Goal: Information Seeking & Learning: Learn about a topic

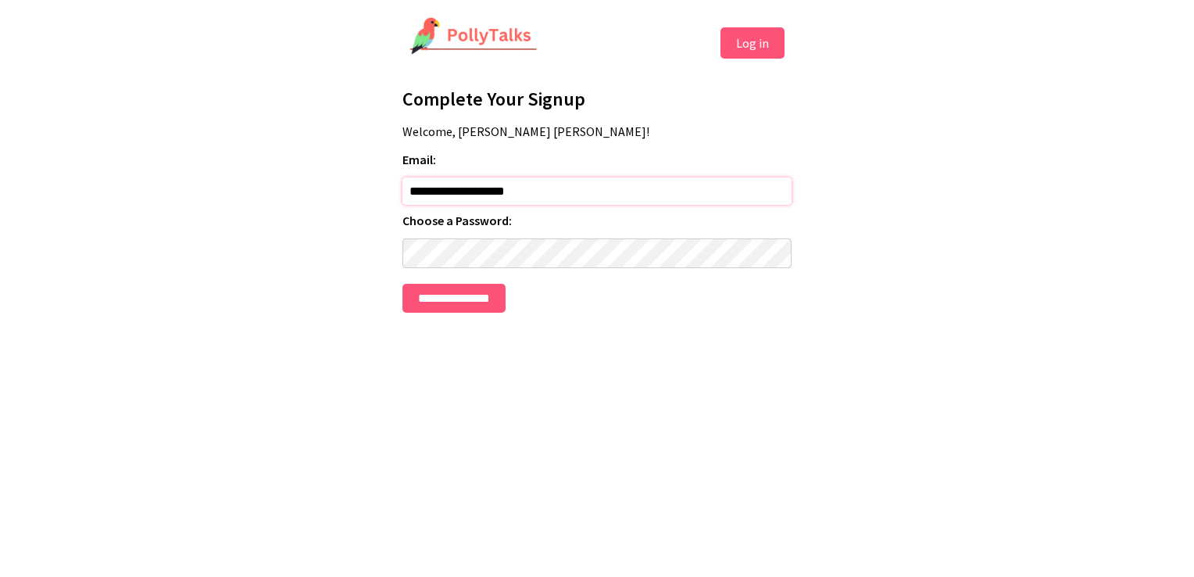
drag, startPoint x: 546, startPoint y: 198, endPoint x: 198, endPoint y: 316, distance: 367.2
click at [198, 316] on html "**********" at bounding box center [597, 164] width 1194 height 329
click at [506, 299] on input "**********" at bounding box center [453, 298] width 103 height 29
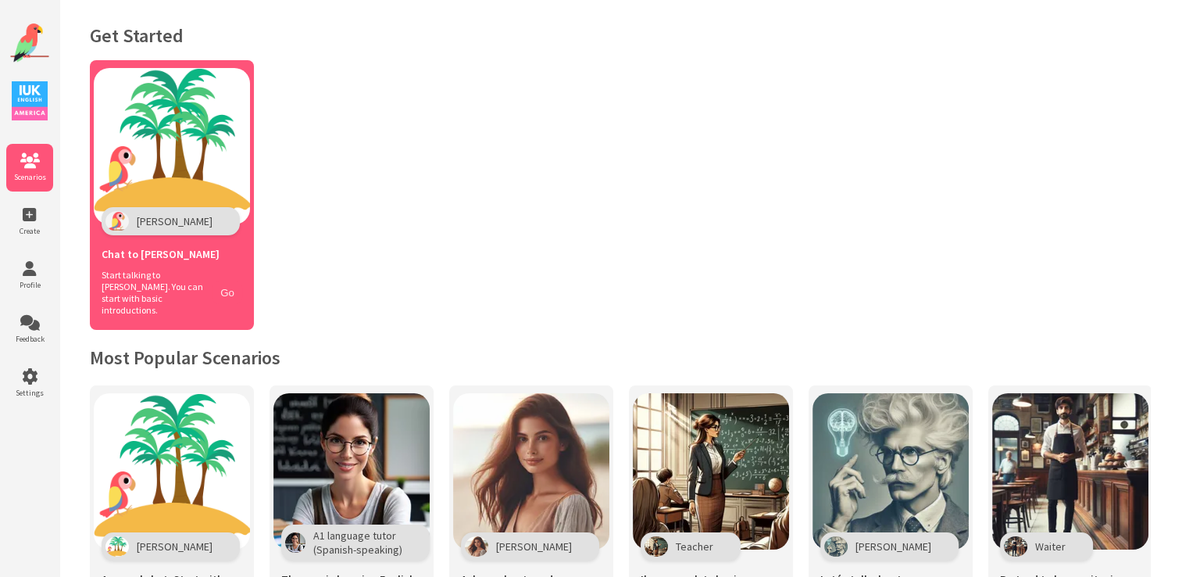
click at [231, 283] on button "Go" at bounding box center [228, 292] width 30 height 23
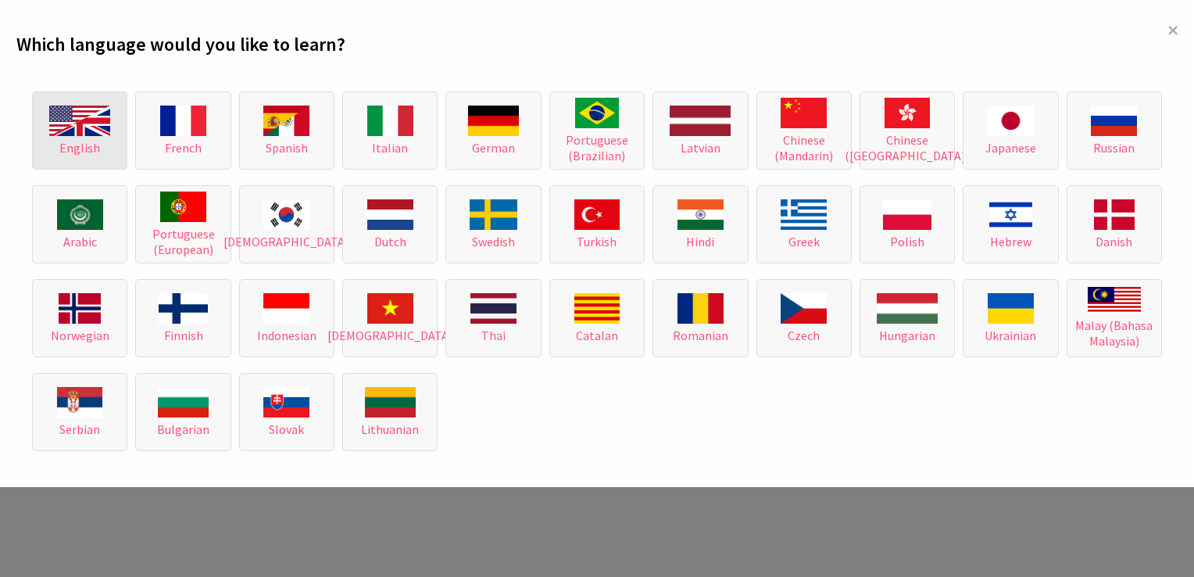
click at [108, 127] on img at bounding box center [79, 120] width 61 height 30
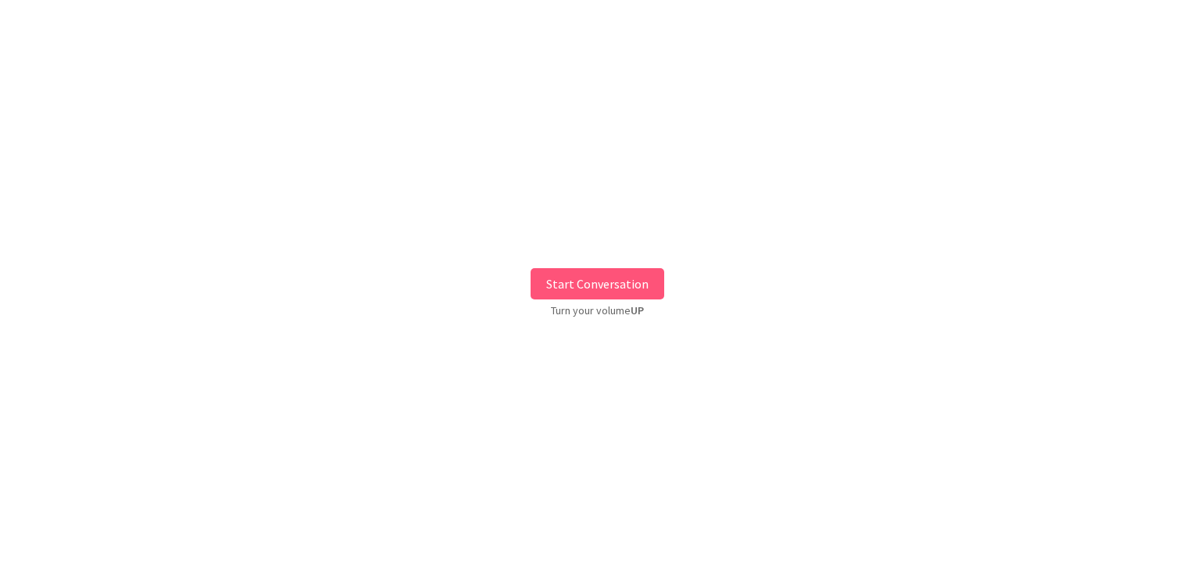
click at [547, 279] on button "Start Conversation" at bounding box center [598, 283] width 134 height 31
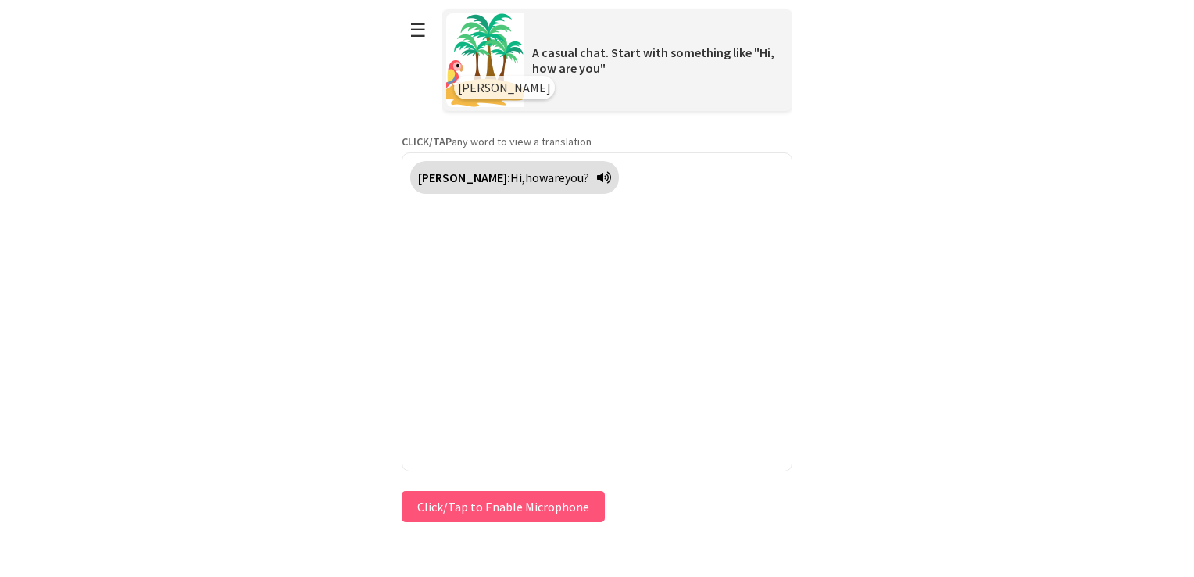
click at [597, 177] on icon at bounding box center [604, 177] width 14 height 13
click at [597, 181] on icon at bounding box center [604, 177] width 14 height 13
click at [568, 503] on button "Click/Tap to Enable Microphone" at bounding box center [503, 506] width 203 height 31
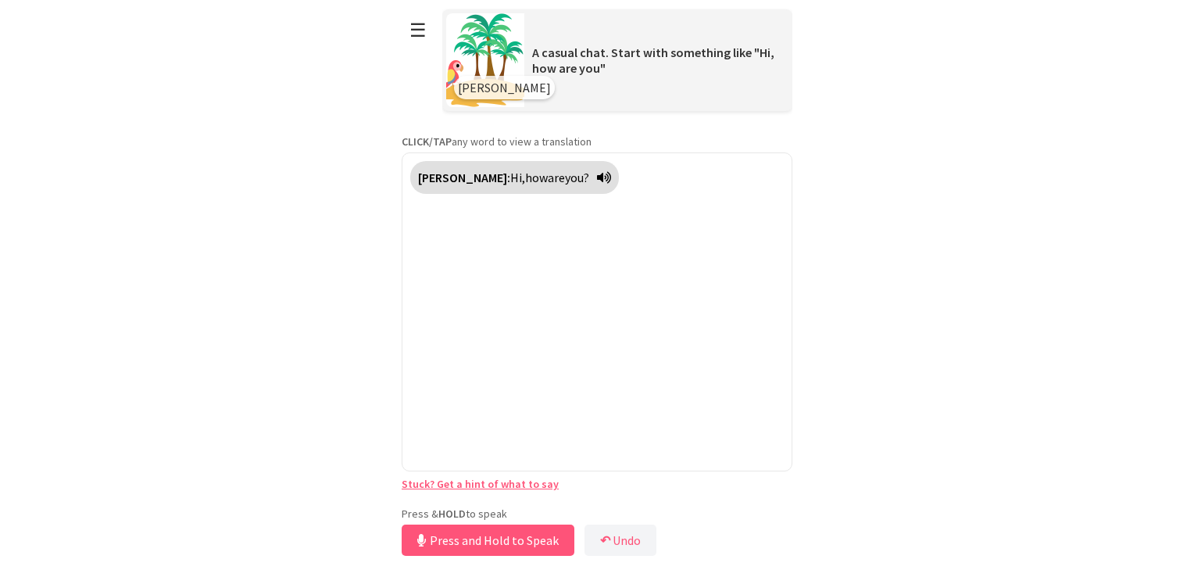
click at [522, 534] on button "Press and Hold to Speak" at bounding box center [488, 539] width 173 height 31
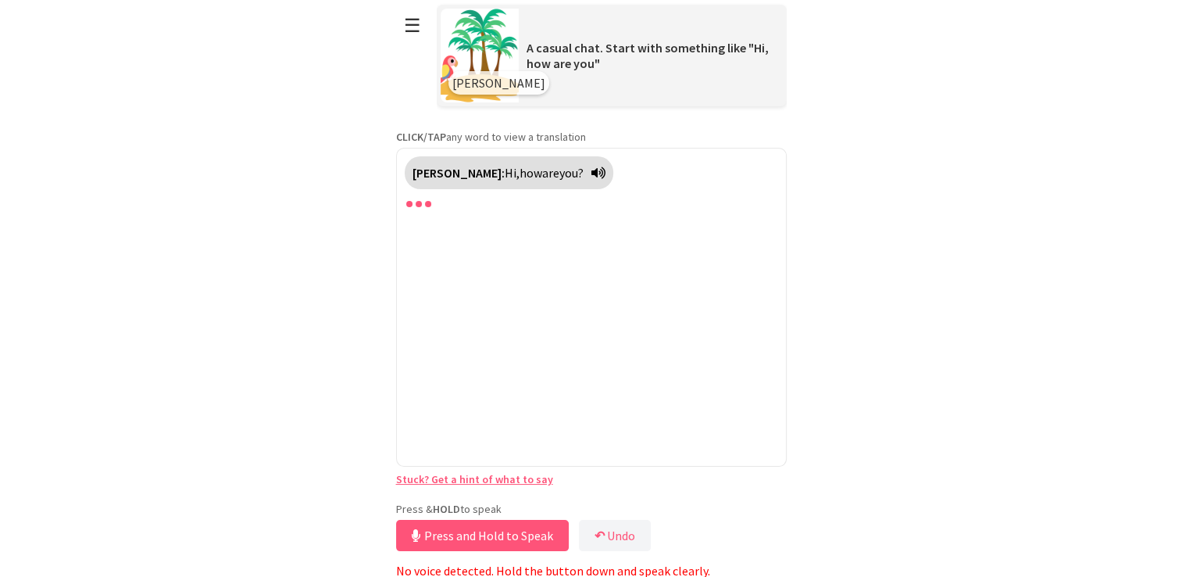
scroll to position [6, 0]
click at [528, 551] on div "Press & HOLD to speak Press and Hold to Speak ↶ Undo Save No voice detected. Ho…" at bounding box center [591, 538] width 391 height 77
click at [524, 534] on button "Press and Hold to Speak" at bounding box center [482, 533] width 173 height 31
click at [527, 536] on button "Release to Stop Speaking" at bounding box center [480, 533] width 168 height 31
click at [527, 535] on button "Release to Stop Speaking" at bounding box center [480, 533] width 168 height 31
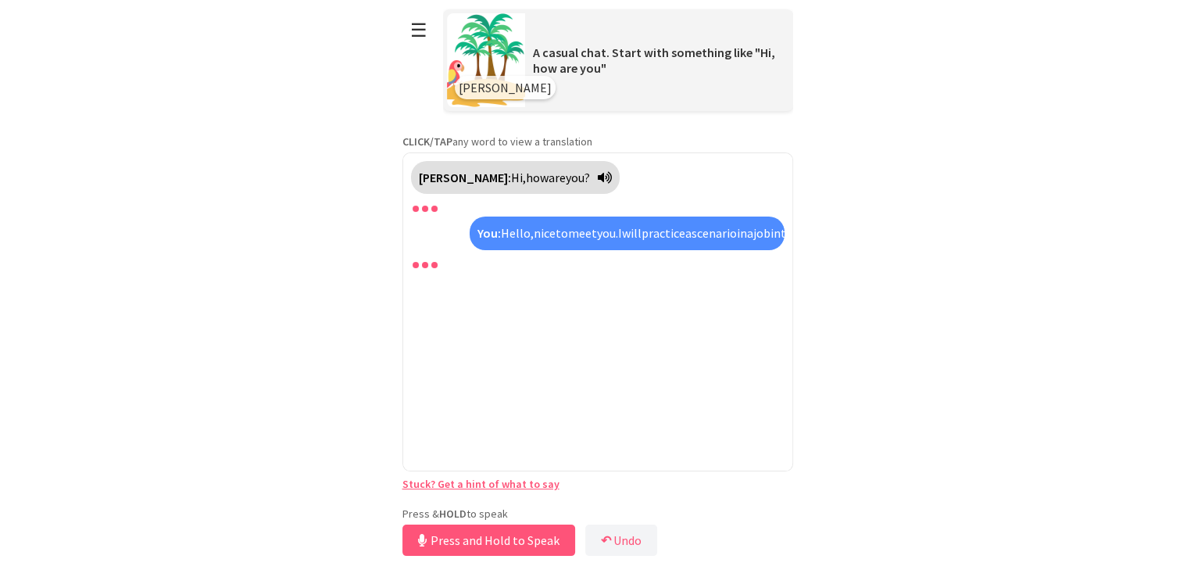
scroll to position [0, 0]
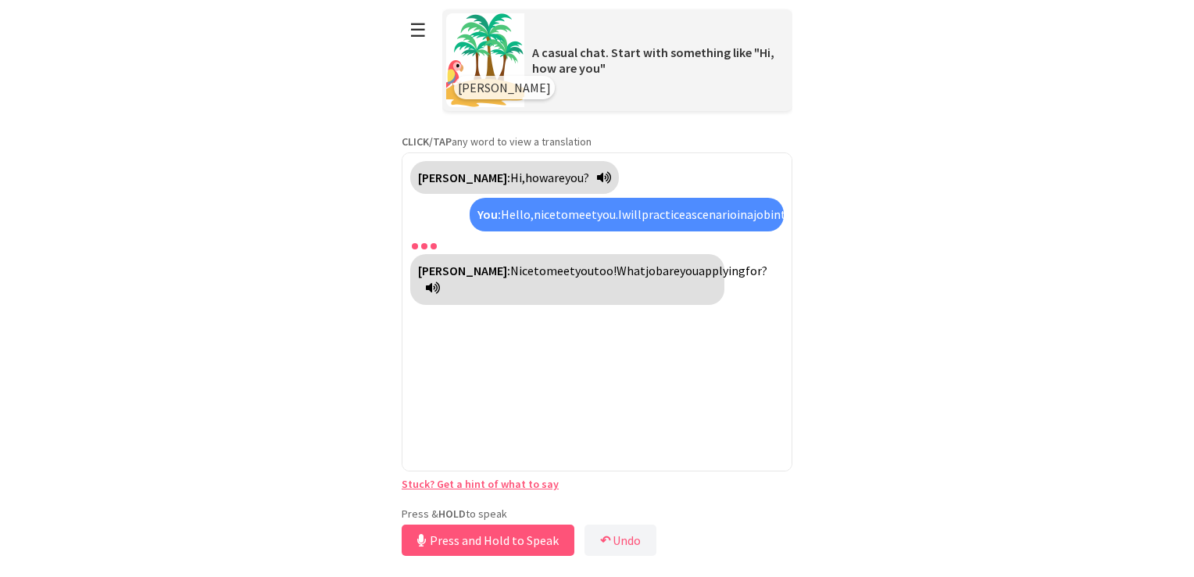
click at [502, 539] on button "Press and Hold to Speak" at bounding box center [488, 539] width 173 height 31
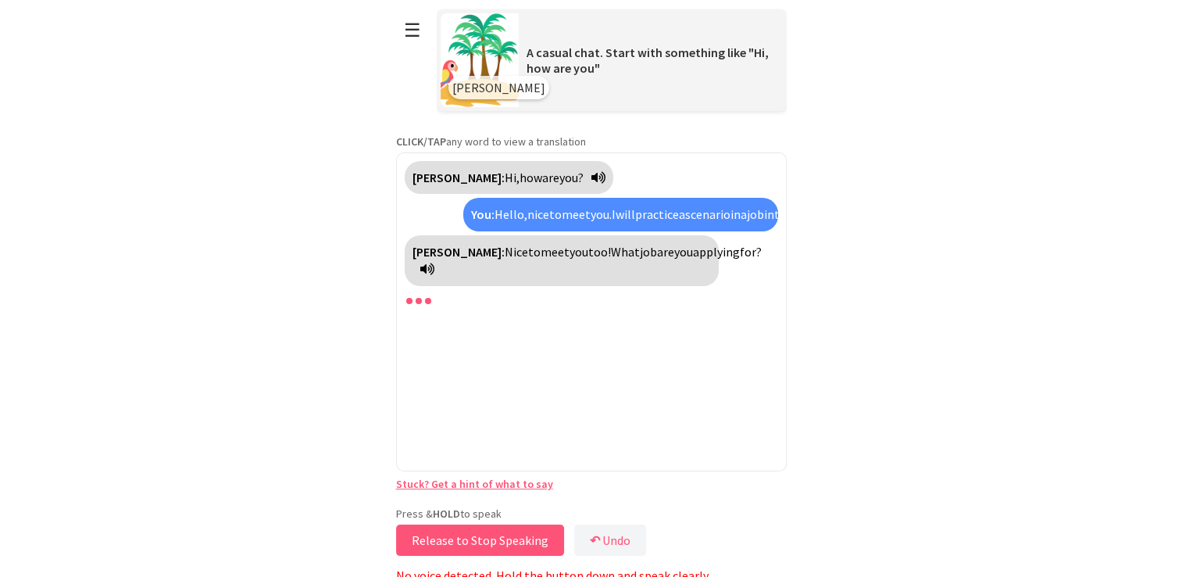
click at [502, 539] on button "Release to Stop Speaking" at bounding box center [480, 539] width 168 height 31
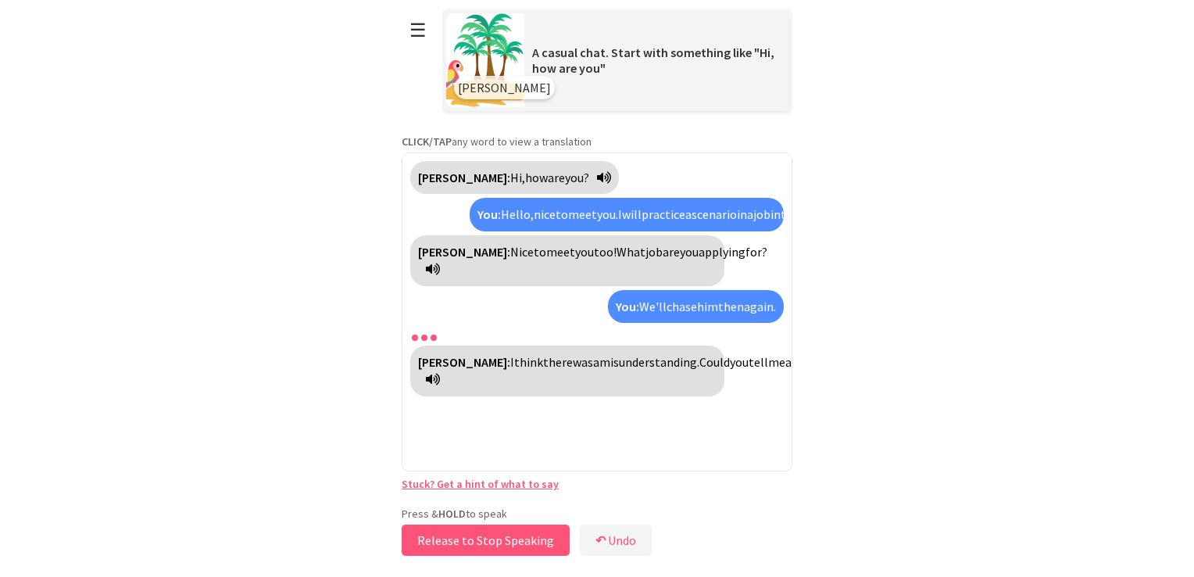
click at [502, 534] on button "Release to Stop Speaking" at bounding box center [486, 539] width 168 height 31
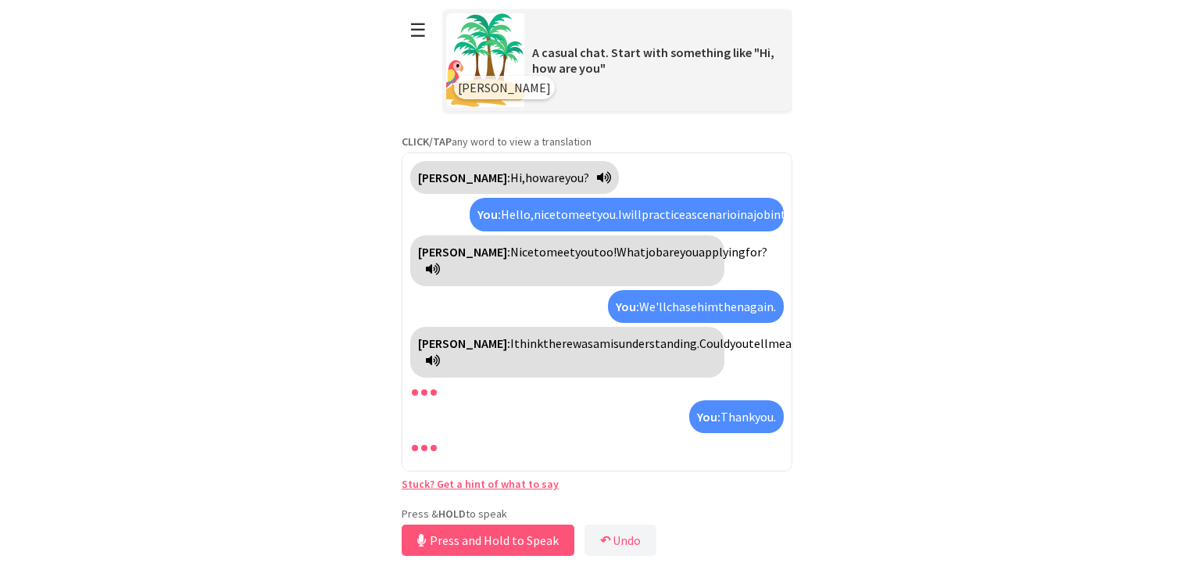
scroll to position [20, 0]
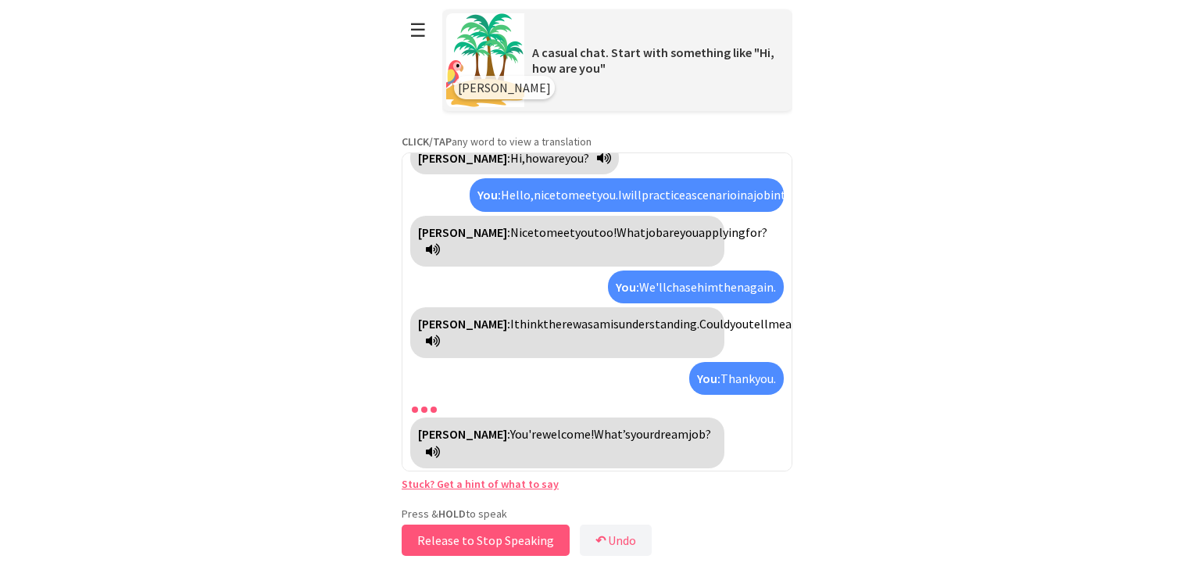
click at [531, 541] on button "Release to Stop Speaking" at bounding box center [486, 539] width 168 height 31
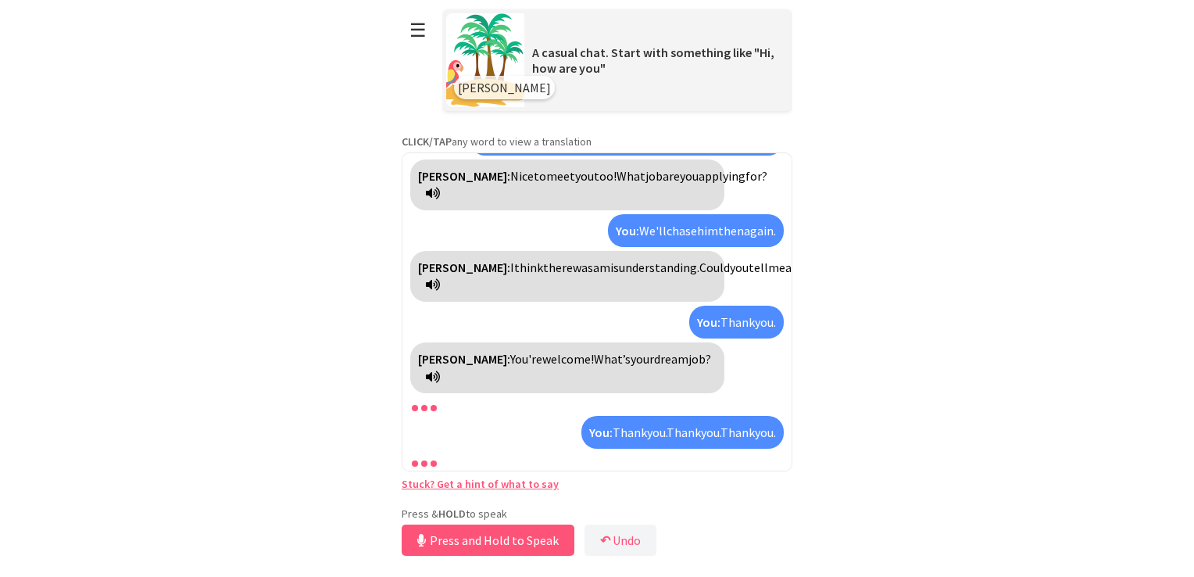
scroll to position [112, 0]
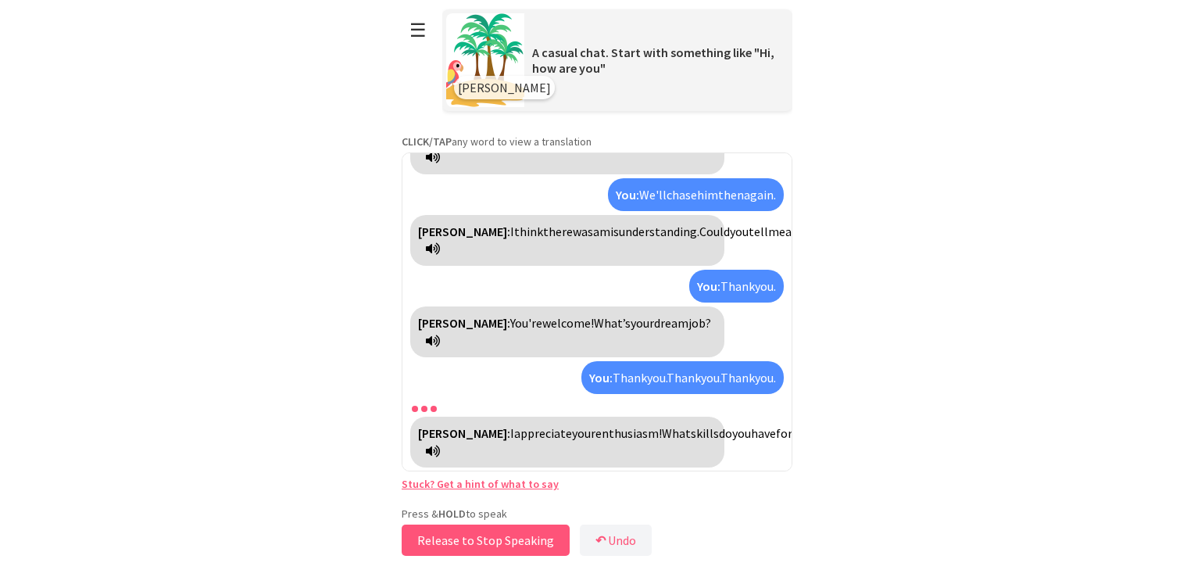
click at [528, 538] on button "Release to Stop Speaking" at bounding box center [486, 539] width 168 height 31
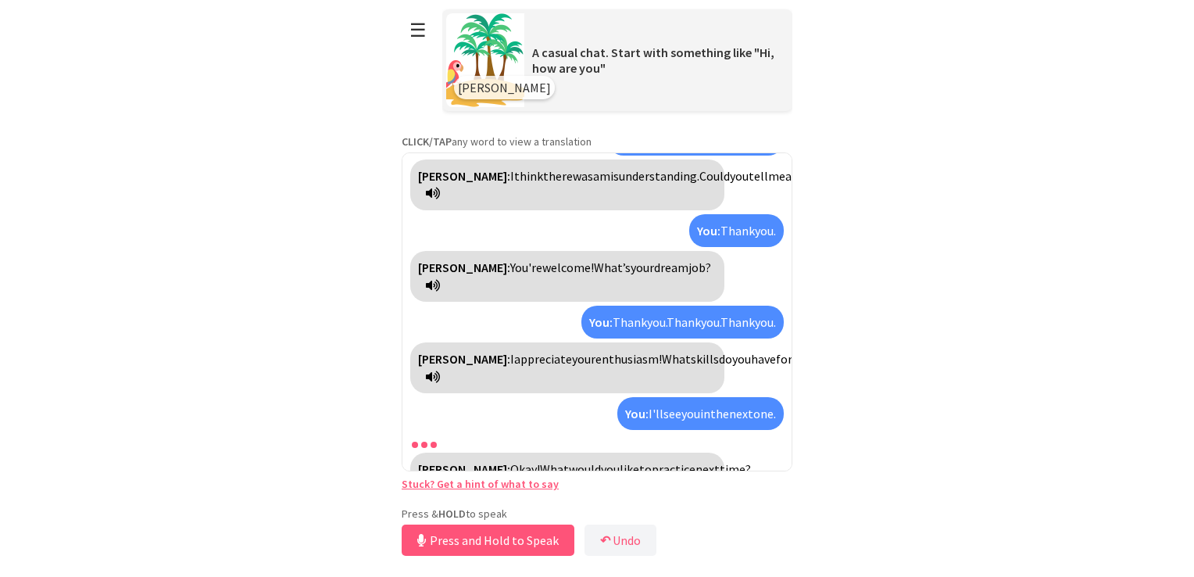
scroll to position [203, 0]
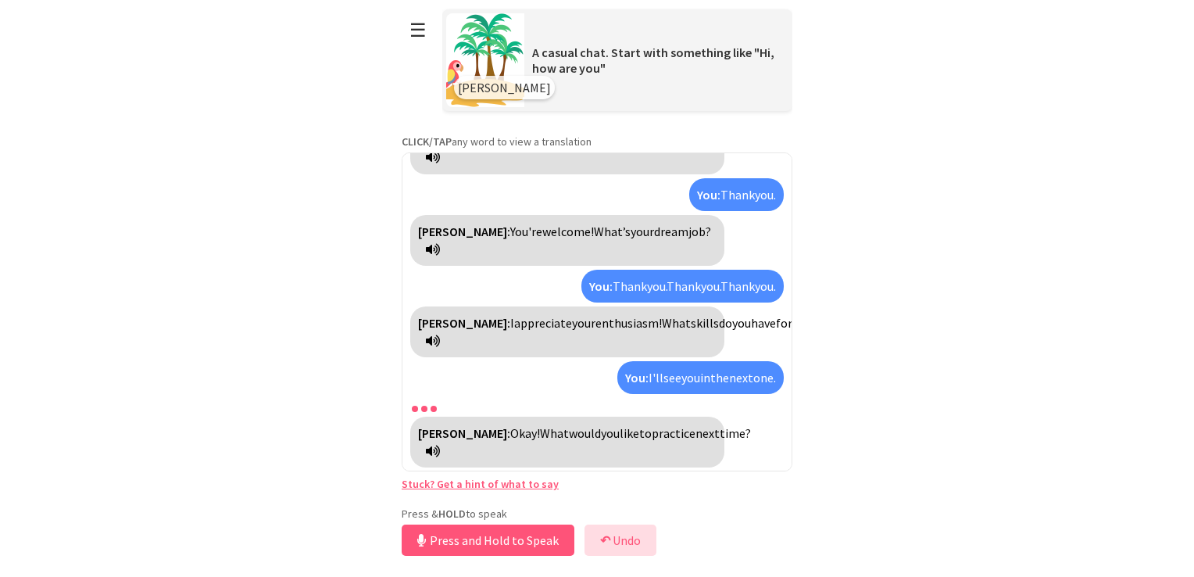
click at [625, 534] on button "↶ Undo" at bounding box center [621, 539] width 72 height 31
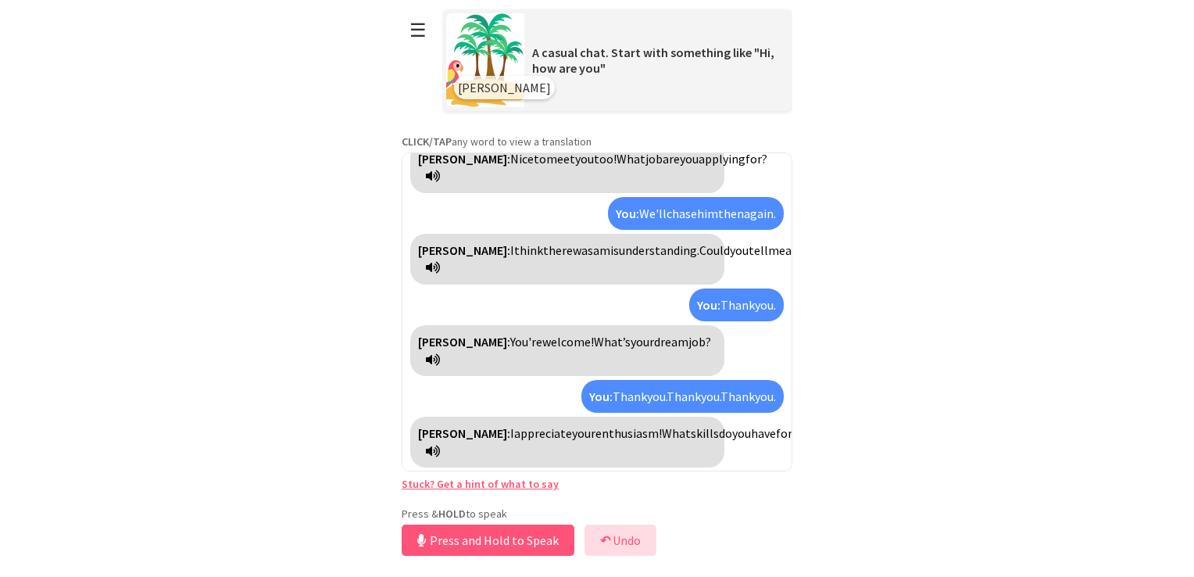
click at [625, 534] on button "↶ Undo" at bounding box center [621, 539] width 72 height 31
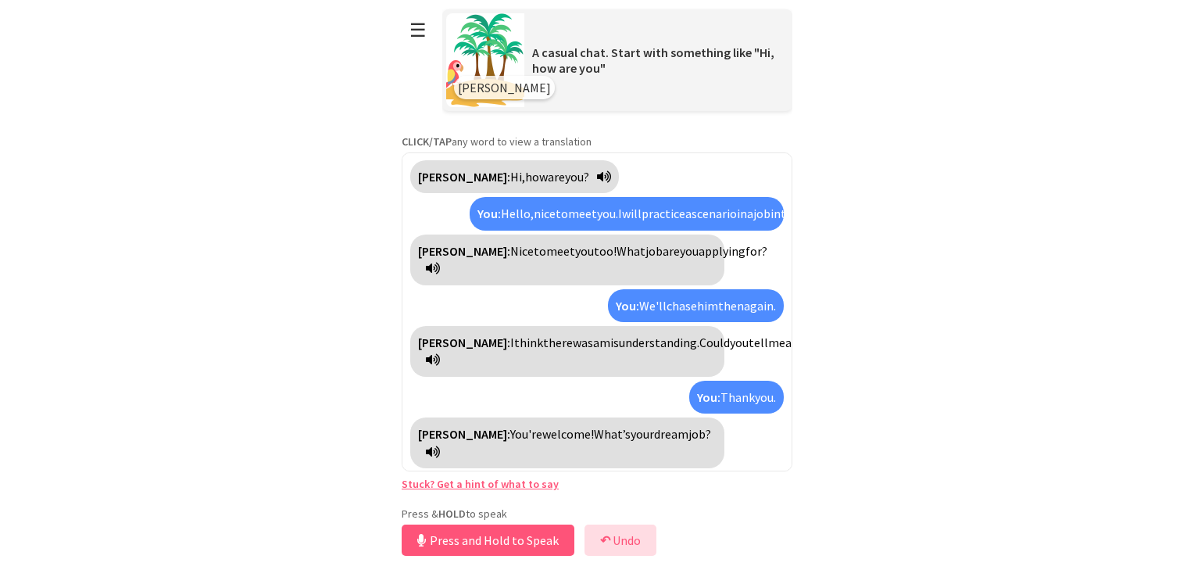
click at [625, 534] on button "↶ Undo" at bounding box center [621, 539] width 72 height 31
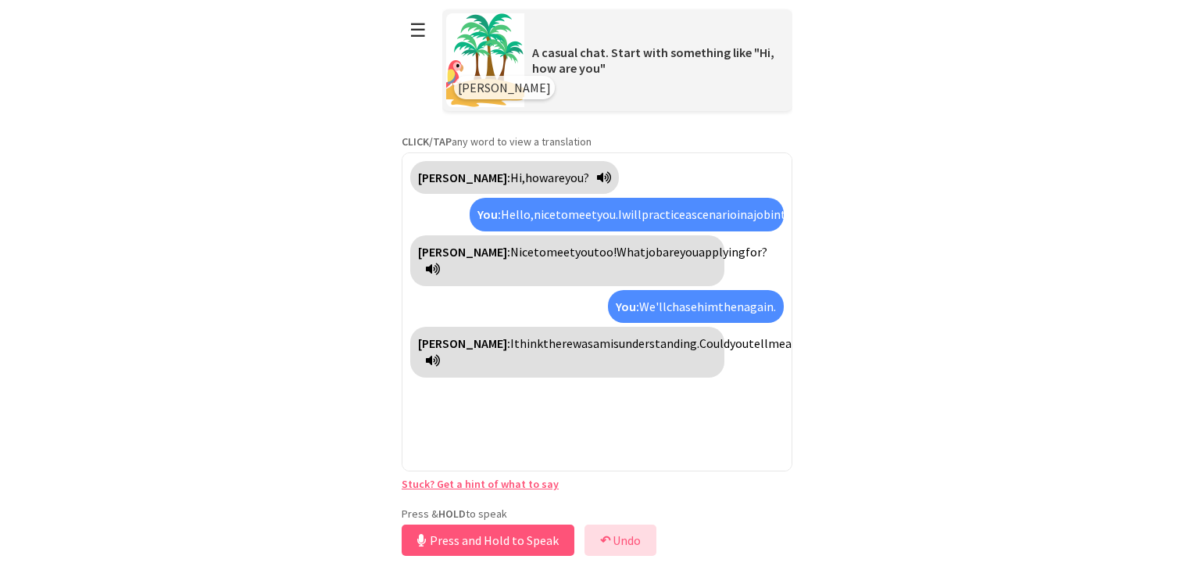
click at [625, 535] on button "↶ Undo" at bounding box center [621, 539] width 72 height 31
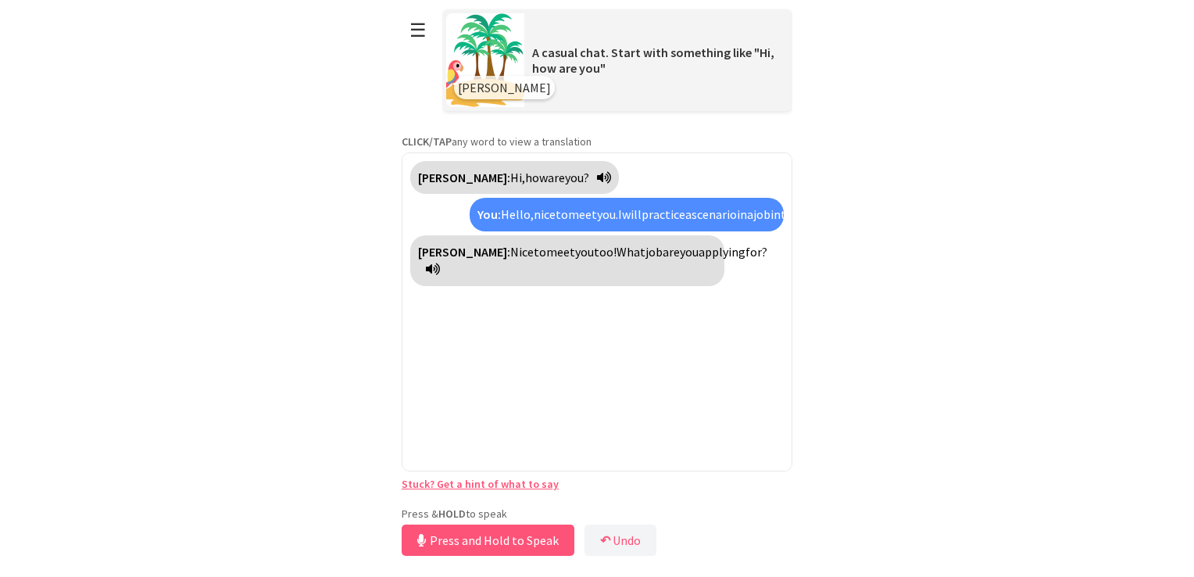
click at [513, 414] on div "Polly: Hi, how are you? You: Hello, nice to meet you. I will practice a scenari…" at bounding box center [597, 311] width 391 height 319
click at [498, 538] on button "Release to Stop Speaking" at bounding box center [486, 539] width 168 height 31
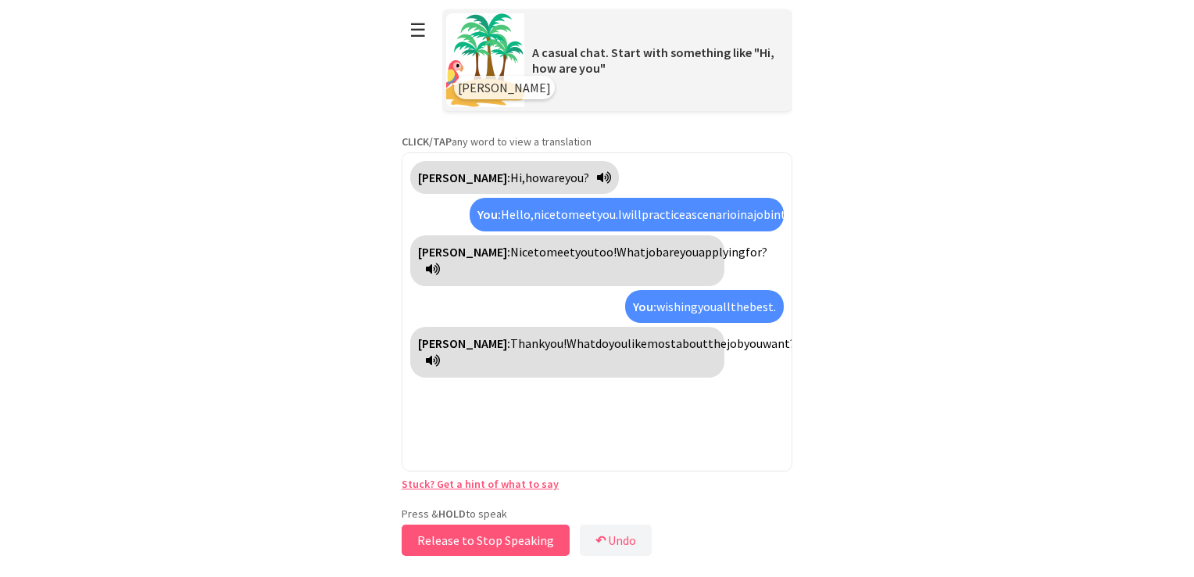
click at [502, 531] on button "Release to Stop Speaking" at bounding box center [486, 539] width 168 height 31
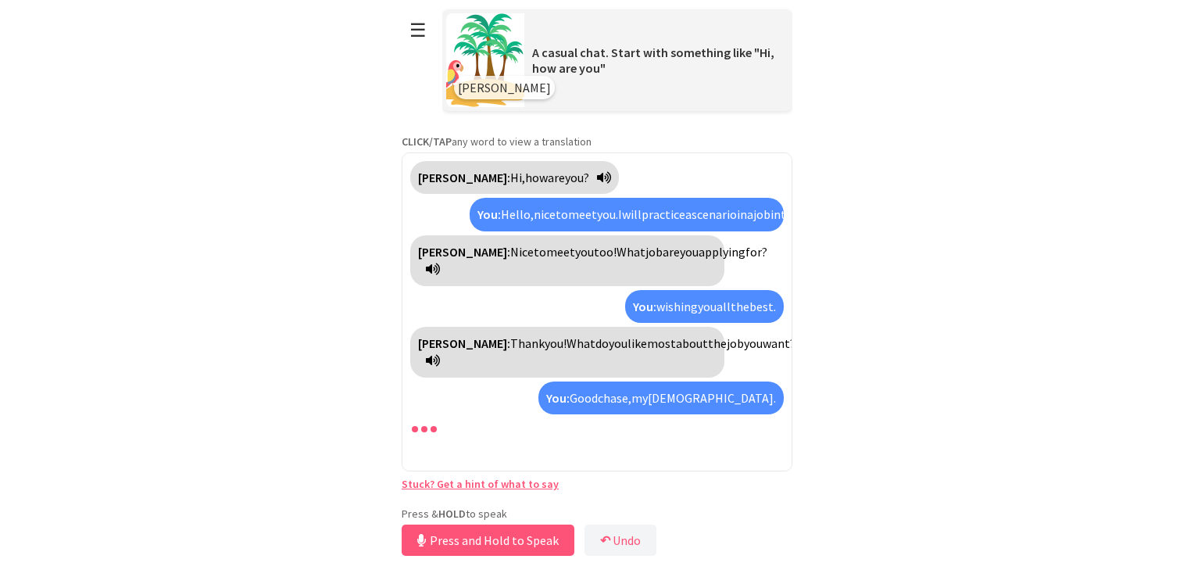
scroll to position [19, 0]
